Goal: Find contact information: Obtain details needed to contact an individual or organization

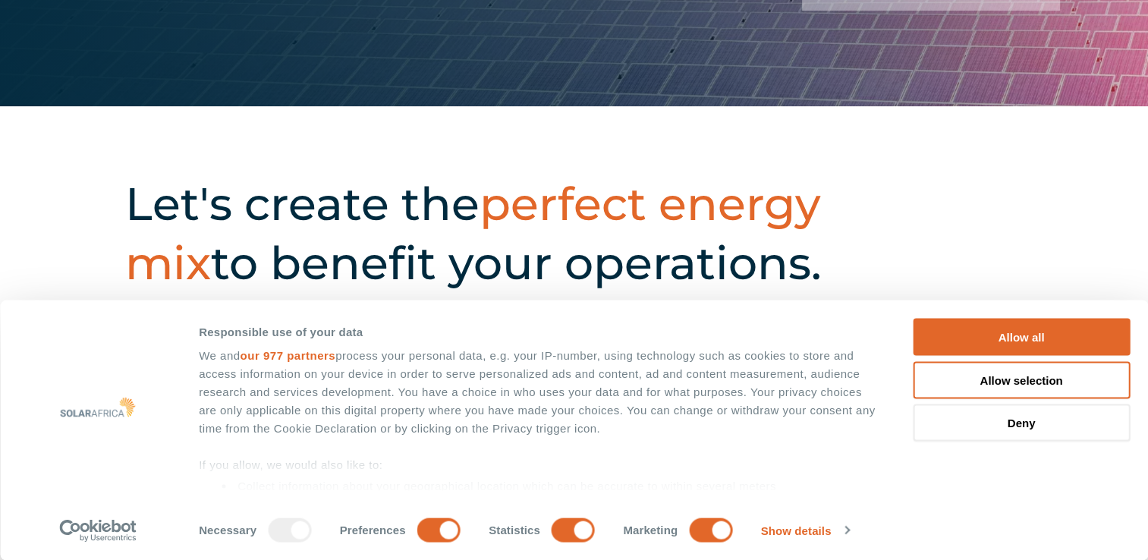
scroll to position [455, 0]
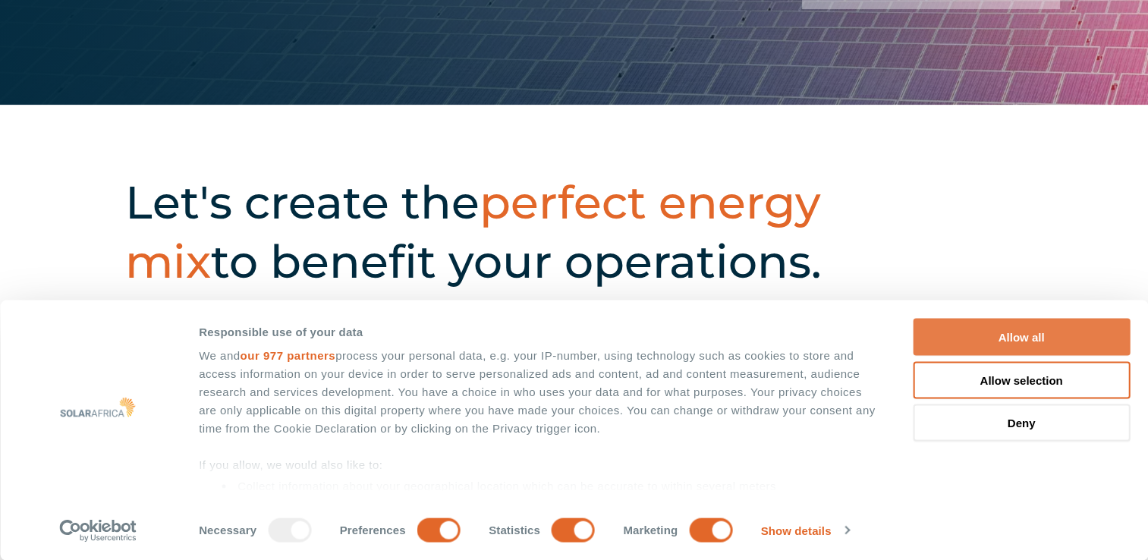
click at [1004, 333] on button "Allow all" at bounding box center [1021, 337] width 217 height 37
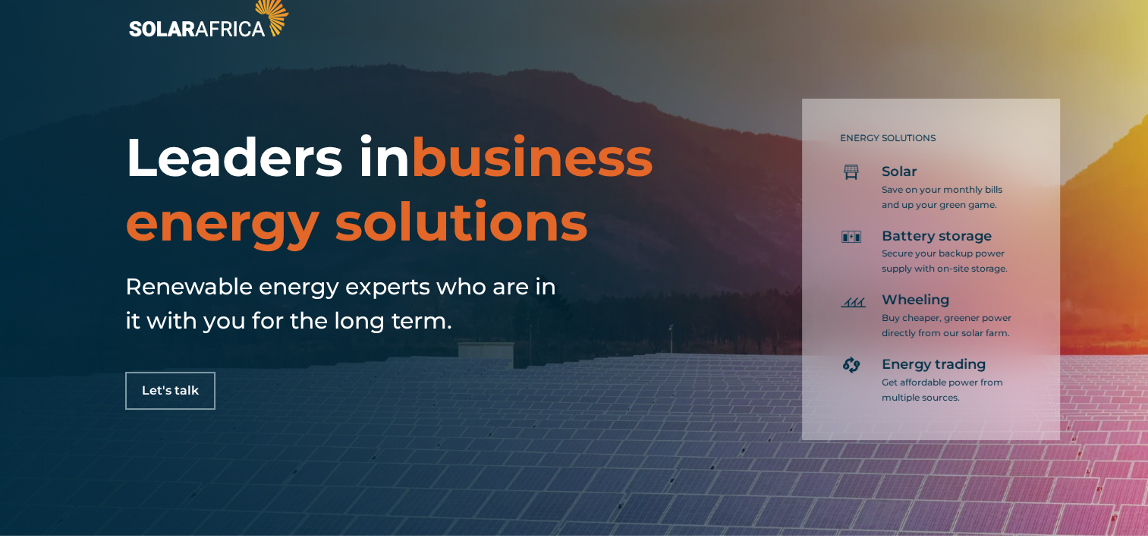
scroll to position [0, 0]
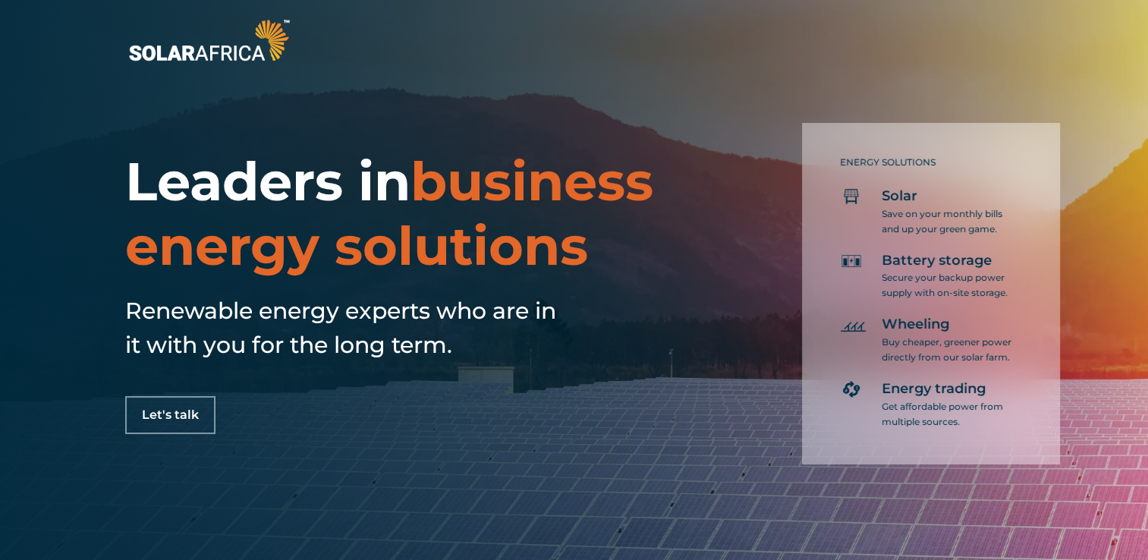
click at [276, 43] on img at bounding box center [209, 40] width 168 height 50
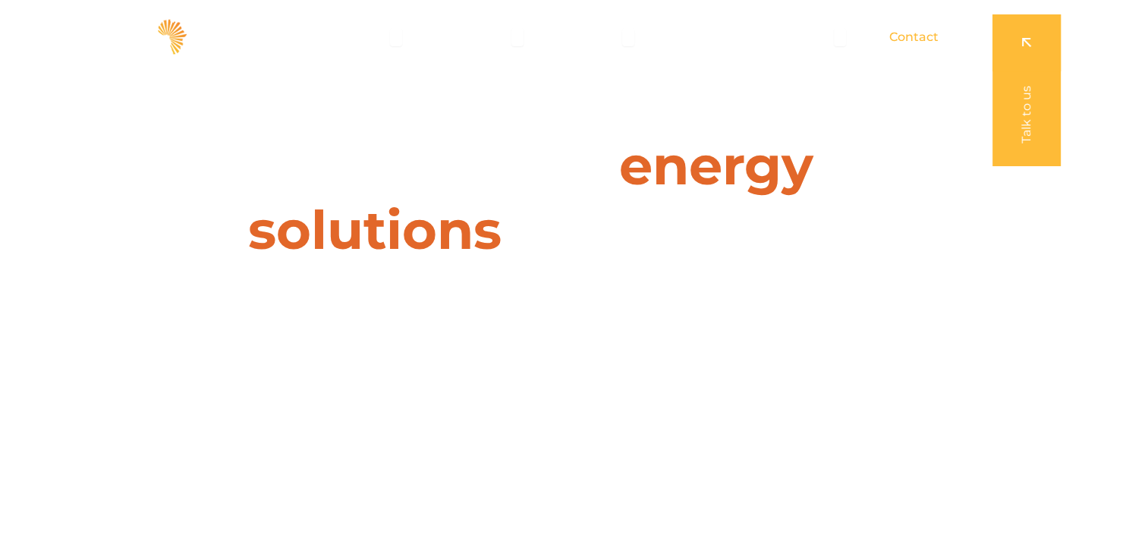
click at [912, 35] on span "Contact" at bounding box center [913, 37] width 49 height 18
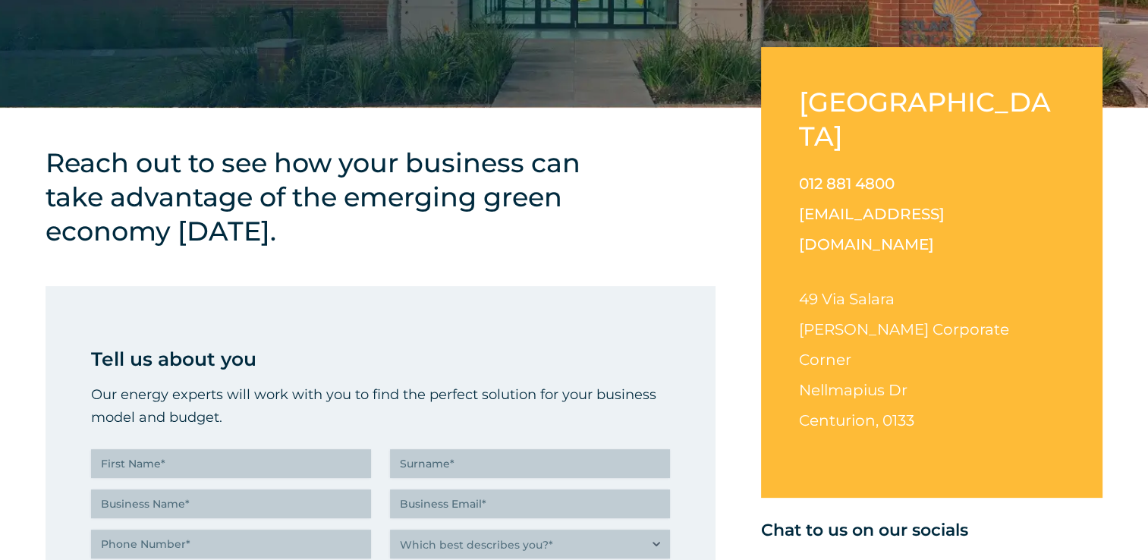
scroll to position [152, 0]
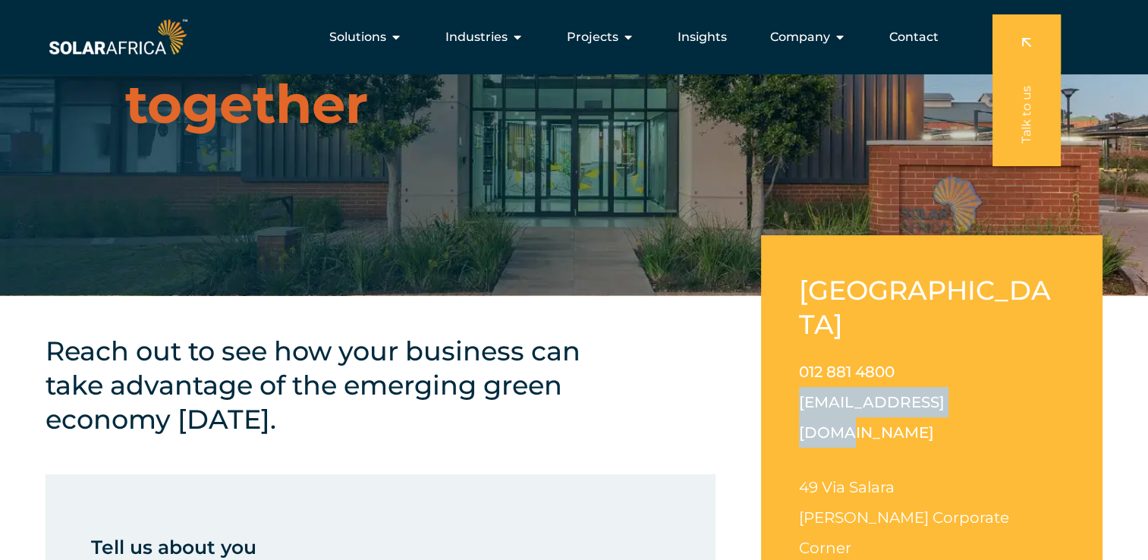
drag, startPoint x: 962, startPoint y: 367, endPoint x: 798, endPoint y: 372, distance: 163.9
click at [799, 372] on p "012 881 4800 info@solarafrica.com" at bounding box center [932, 402] width 266 height 91
drag, startPoint x: 798, startPoint y: 372, endPoint x: 809, endPoint y: 370, distance: 10.7
copy link "[EMAIL_ADDRESS][DOMAIN_NAME]"
